Goal: Find specific page/section: Find specific page/section

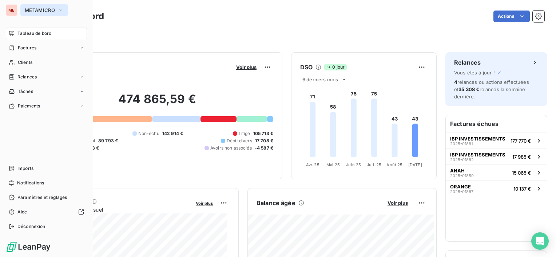
click at [25, 6] on button "METAMICRO" at bounding box center [44, 10] width 48 height 12
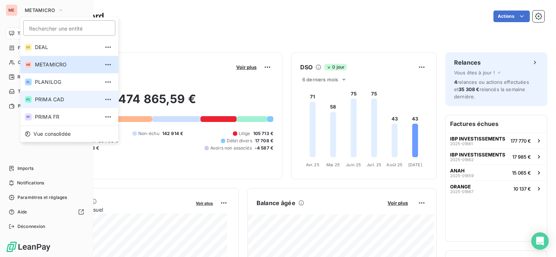
click at [51, 99] on span "PRIMA CAD" at bounding box center [67, 99] width 64 height 7
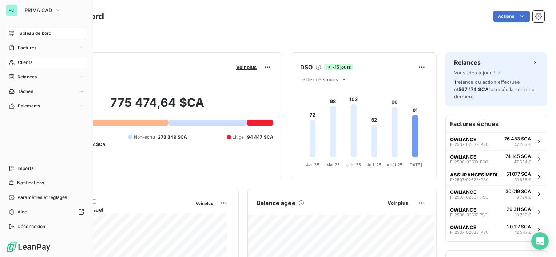
click at [38, 64] on div "Clients" at bounding box center [46, 63] width 81 height 12
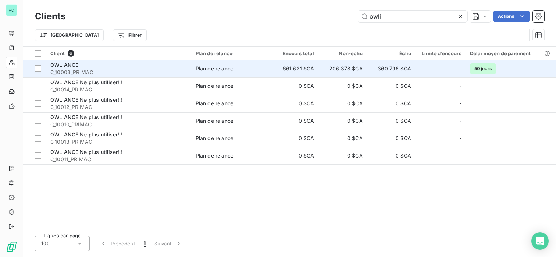
type input "owli"
click at [113, 69] on span "C_10003_PRIMAC" at bounding box center [118, 72] width 137 height 7
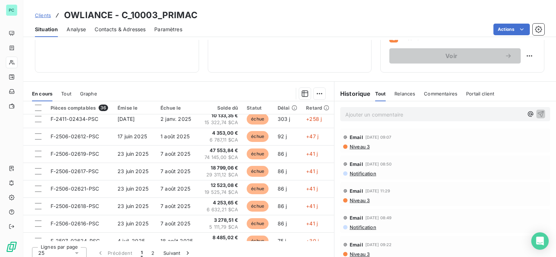
scroll to position [145, 0]
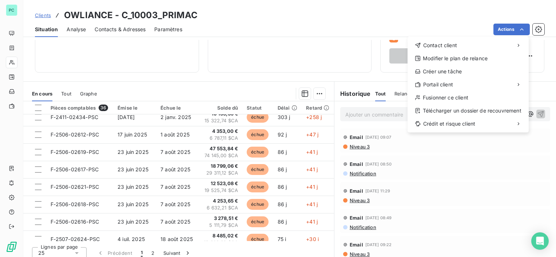
click at [352, 9] on html "PC Clients OWLIANCE - C_10003_PRIMAC Situation Analyse Contacts & Adresses Para…" at bounding box center [278, 128] width 556 height 257
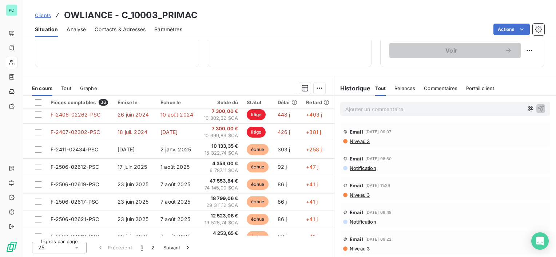
scroll to position [109, 0]
